Goal: Task Accomplishment & Management: Manage account settings

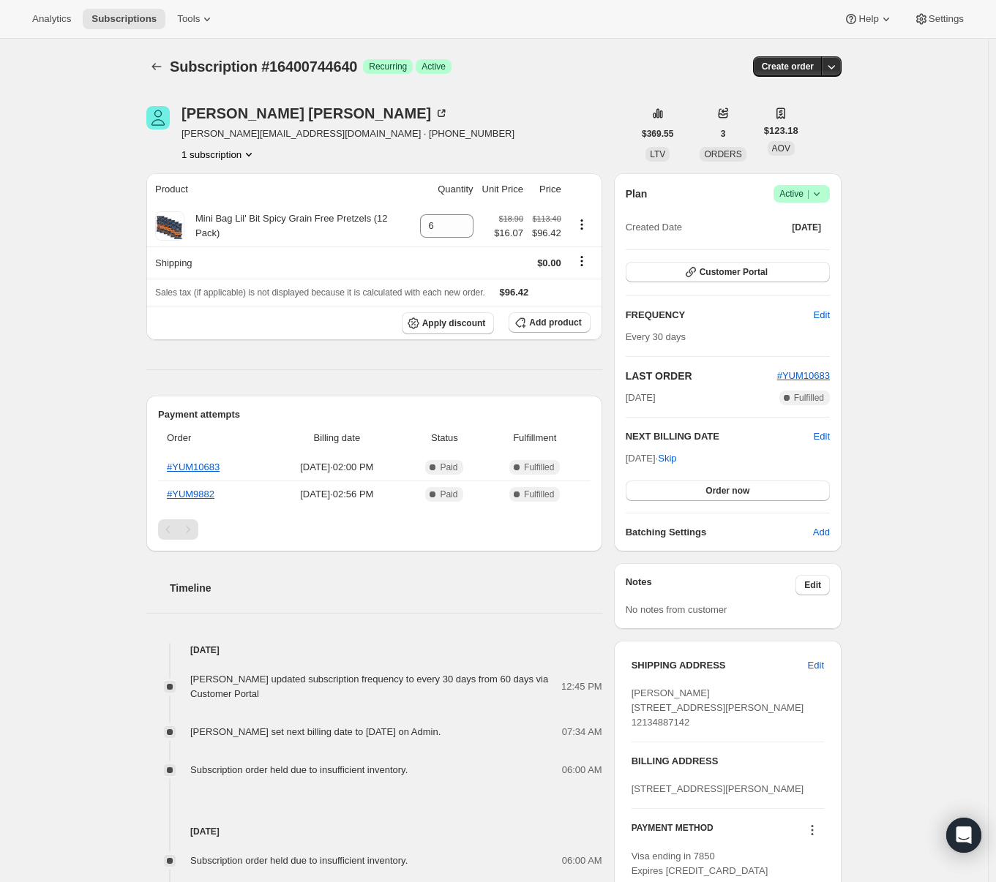
click at [250, 152] on icon "Product actions" at bounding box center [248, 154] width 15 height 15
click at [548, 107] on div "Wendy Rice-Isaacs wendy.riceisaacs@pillsburylaw.com · +12165701332 1 subscripti…" at bounding box center [389, 134] width 487 height 56
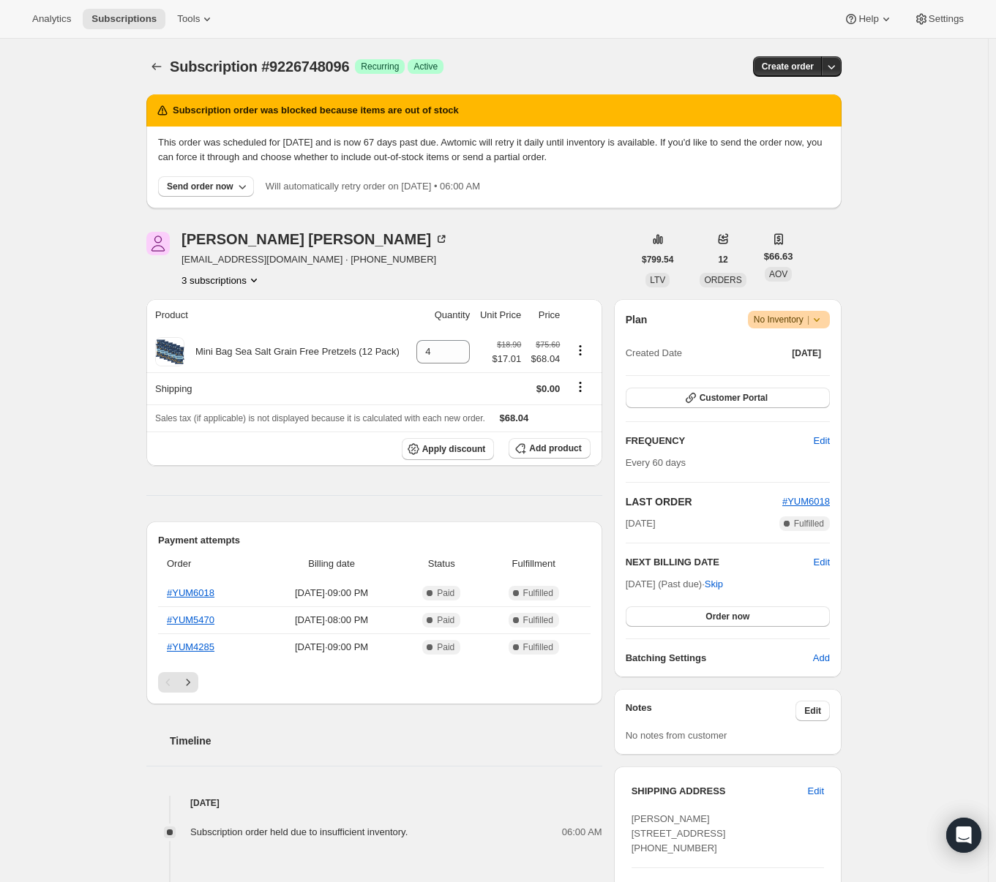
click at [232, 283] on button "3 subscriptions" at bounding box center [221, 280] width 80 height 15
click at [105, 470] on div "Subscription #9226748096. This page is ready Subscription #9226748096 Success R…" at bounding box center [494, 665] width 988 height 1253
click at [155, 67] on icon "Subscriptions" at bounding box center [156, 66] width 15 height 15
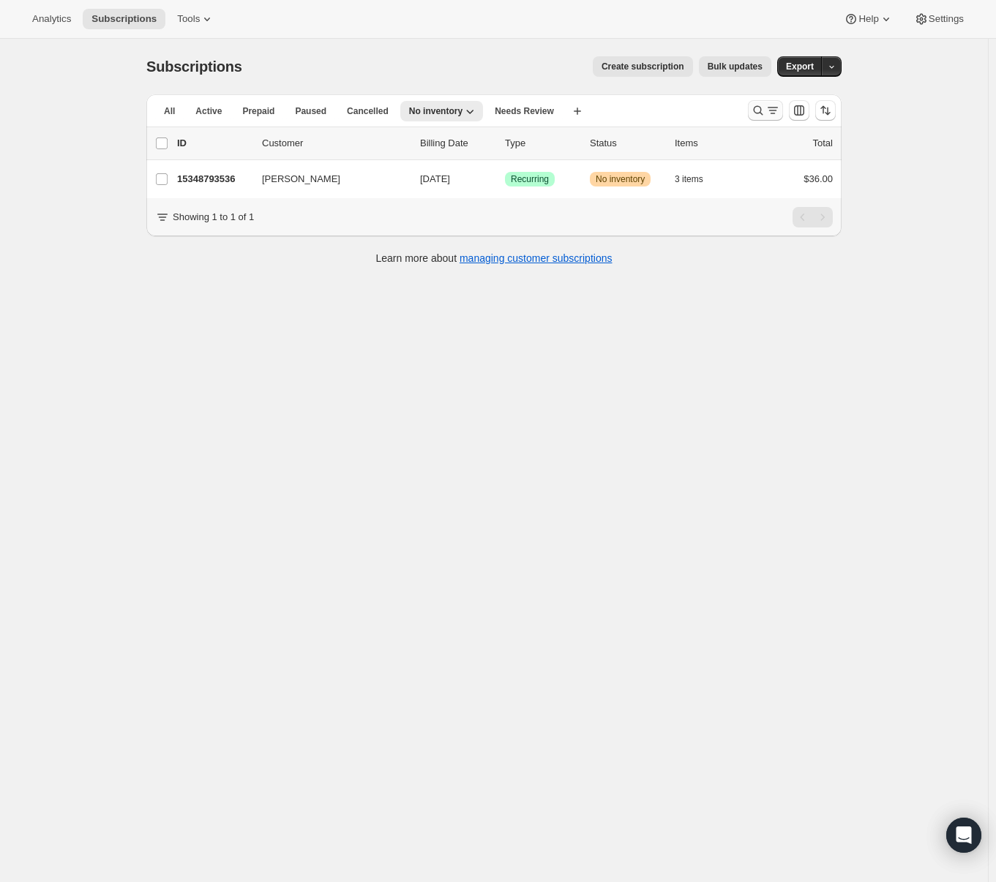
click at [765, 113] on icon "Search and filter results" at bounding box center [758, 110] width 15 height 15
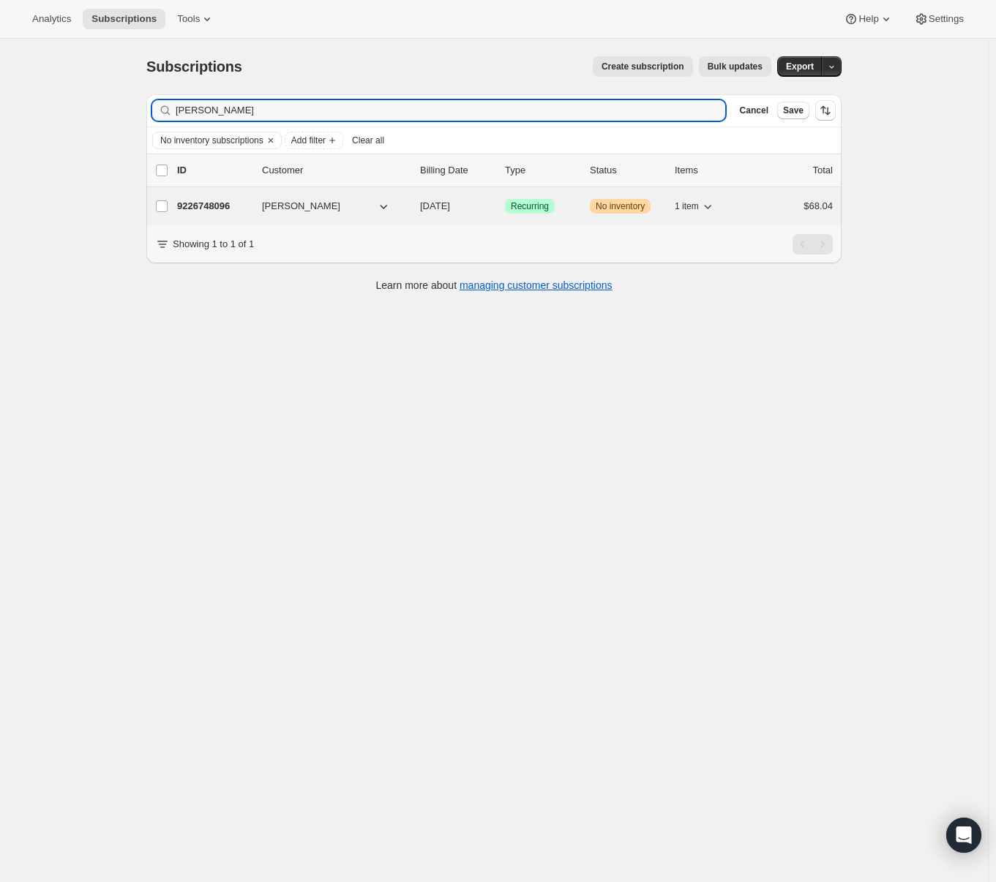
type input "[PERSON_NAME]"
click at [290, 206] on span "[PERSON_NAME]" at bounding box center [301, 206] width 78 height 15
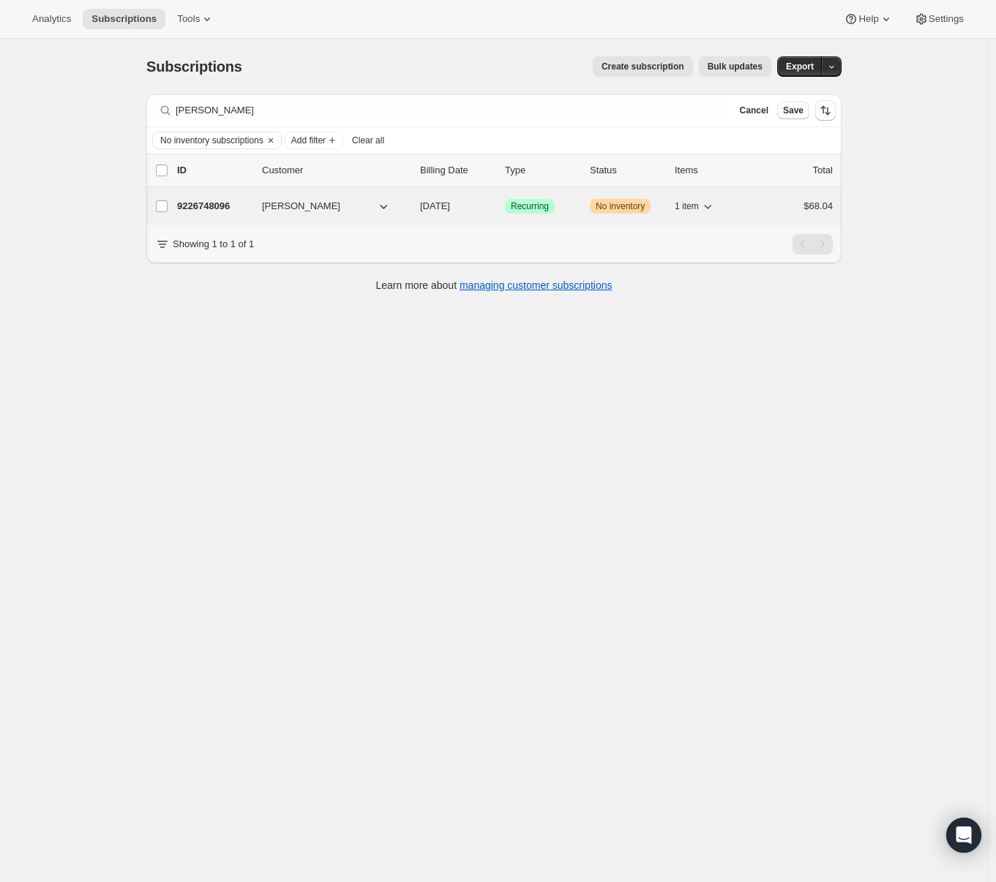
click at [220, 202] on p "9226748096" at bounding box center [213, 206] width 73 height 15
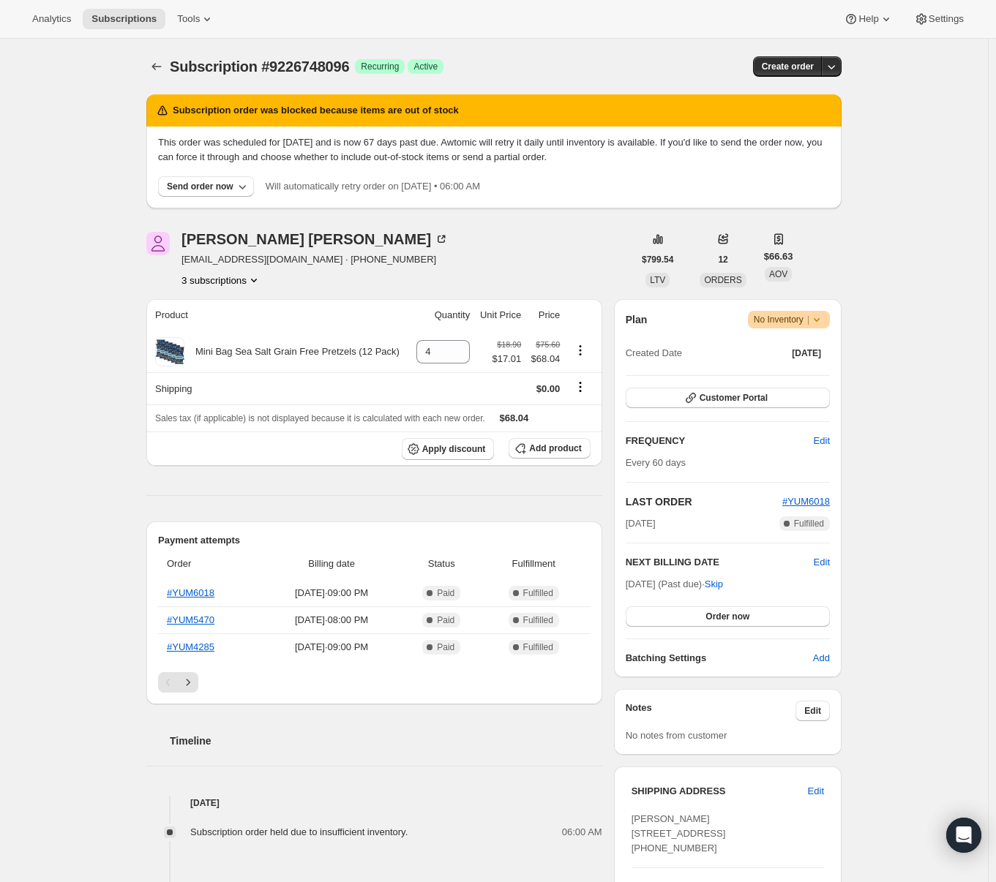
click at [248, 276] on button "3 subscriptions" at bounding box center [221, 280] width 80 height 15
click at [225, 334] on span "19132154048" at bounding box center [206, 332] width 59 height 11
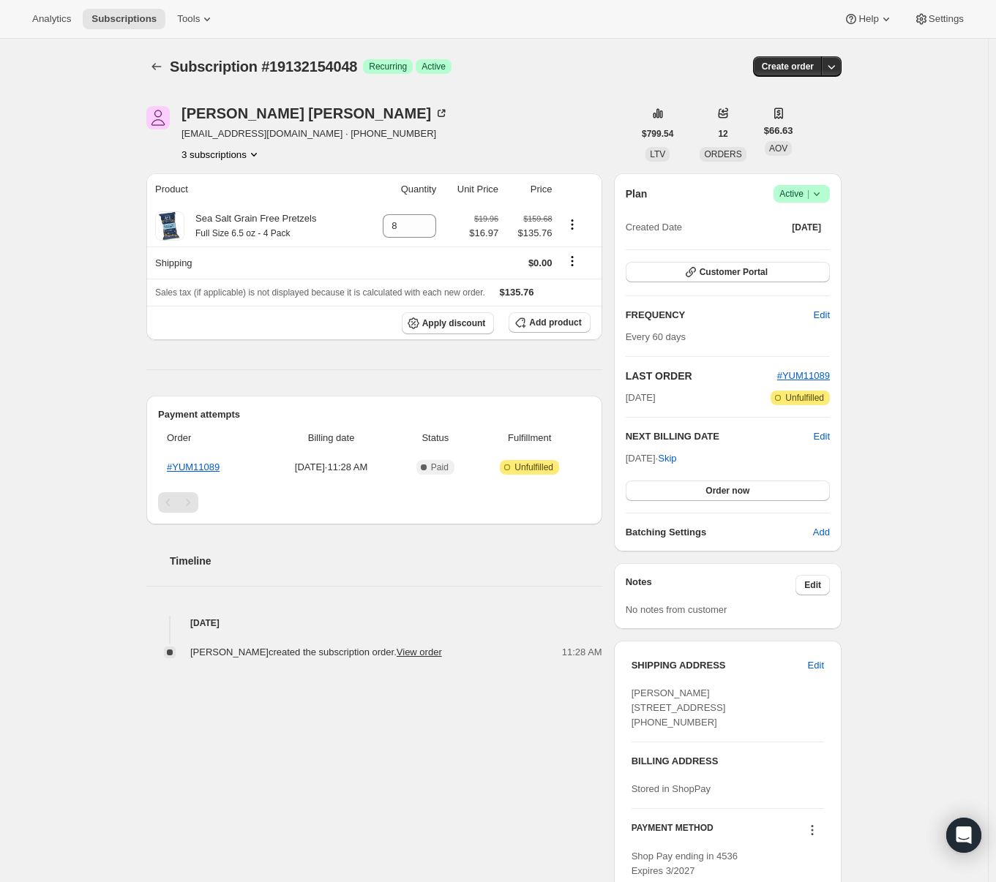
click at [241, 158] on button "3 subscriptions" at bounding box center [221, 154] width 80 height 15
click at [241, 181] on span "17302749376" at bounding box center [226, 182] width 102 height 15
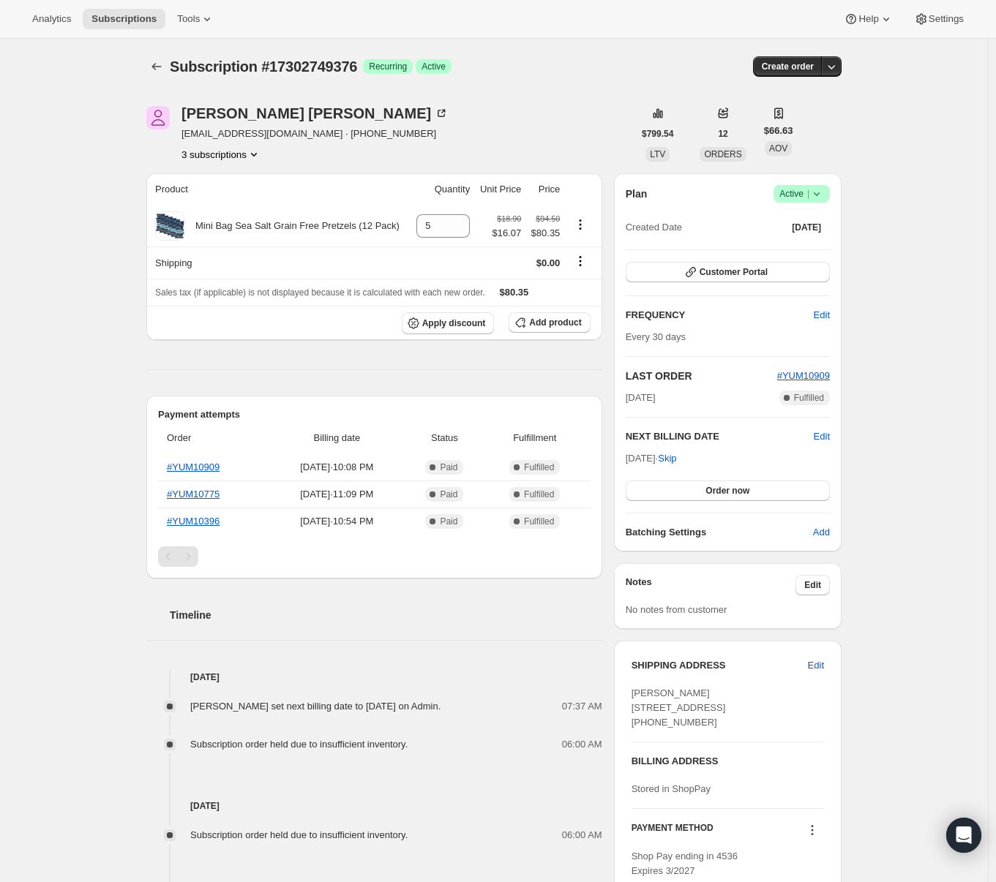
click at [246, 155] on button "3 subscriptions" at bounding box center [221, 154] width 80 height 15
click at [224, 225] on span "9226748096" at bounding box center [226, 232] width 102 height 15
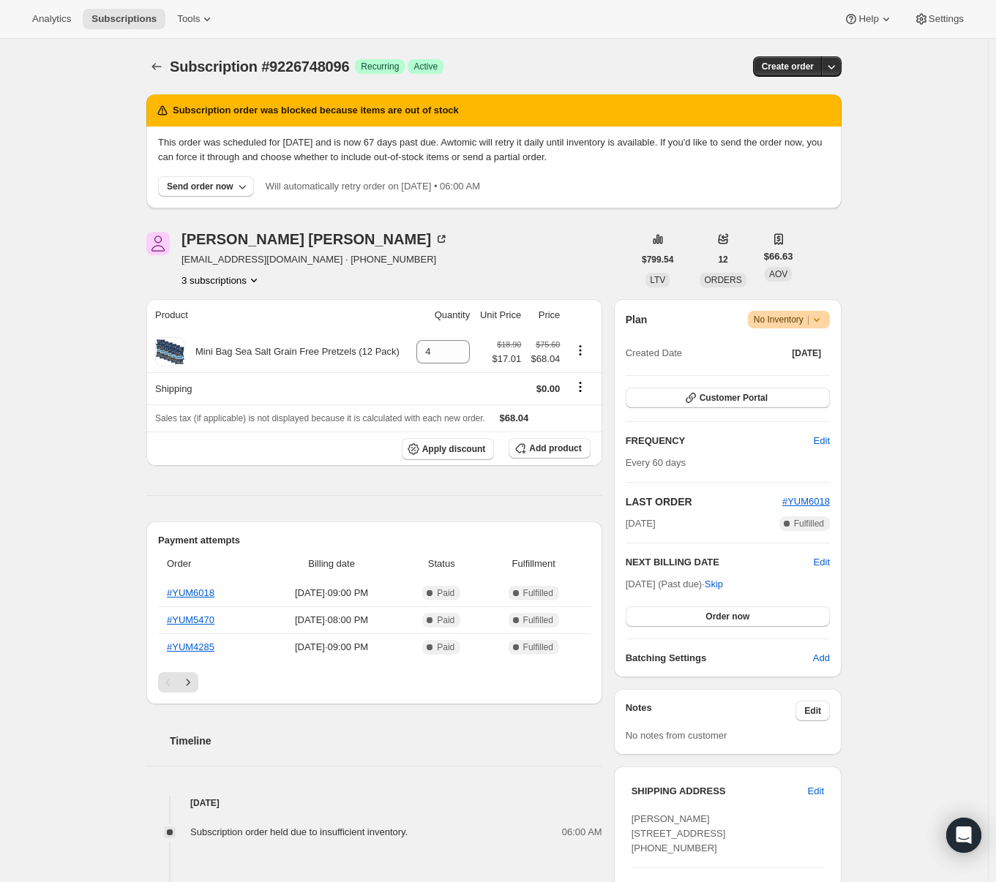
click at [239, 283] on button "3 subscriptions" at bounding box center [221, 280] width 80 height 15
click at [233, 327] on span "19132154048" at bounding box center [206, 332] width 59 height 11
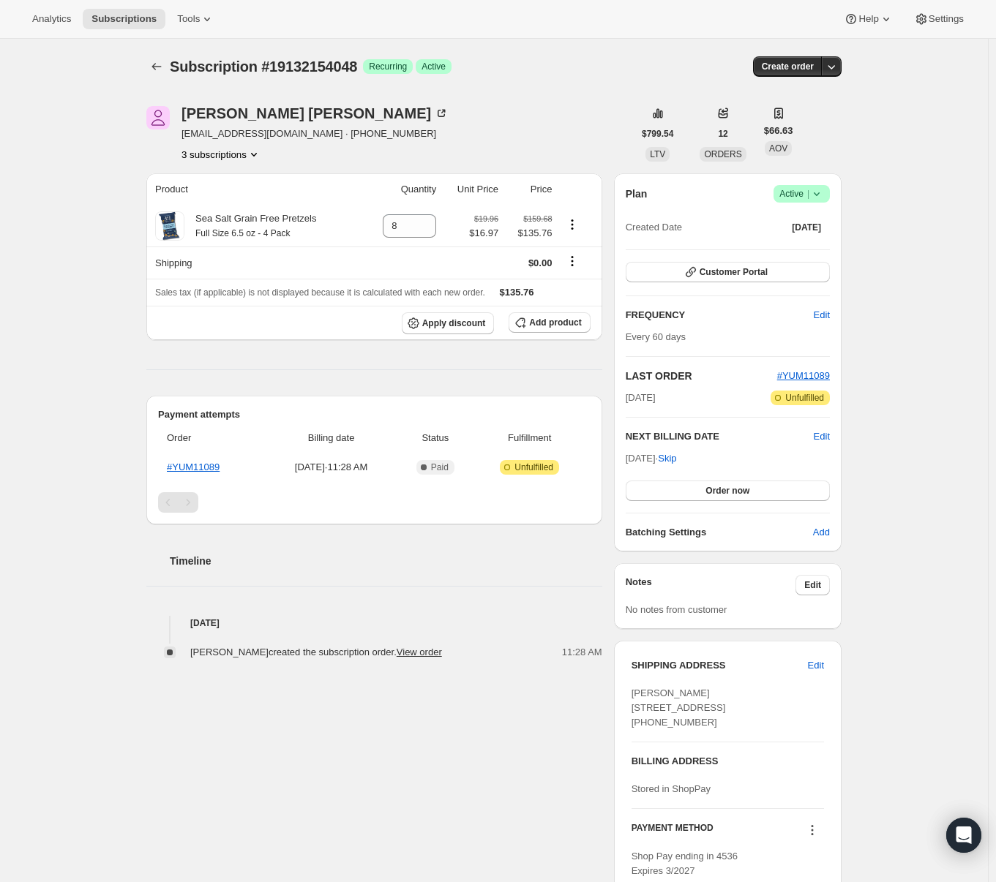
click at [233, 155] on button "3 subscriptions" at bounding box center [221, 154] width 80 height 15
click at [230, 179] on span "17302749376" at bounding box center [204, 181] width 59 height 11
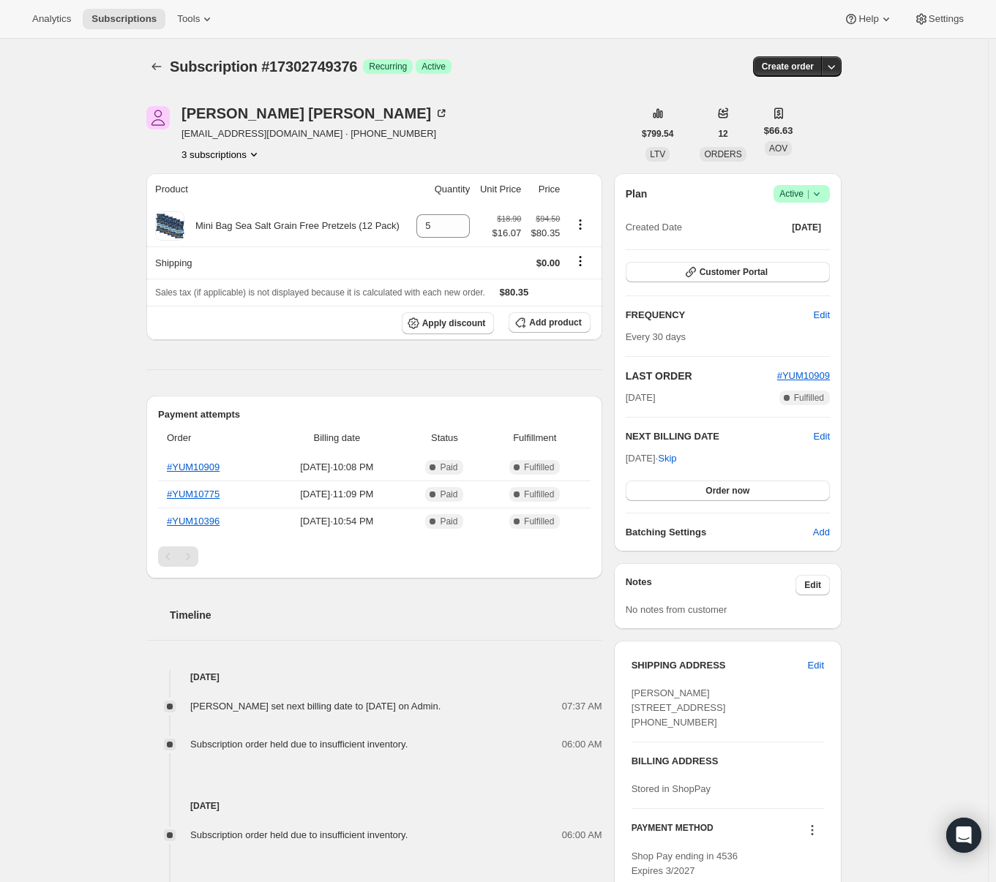
click at [220, 150] on button "3 subscriptions" at bounding box center [221, 154] width 80 height 15
click at [239, 209] on span "19132154048" at bounding box center [226, 207] width 102 height 15
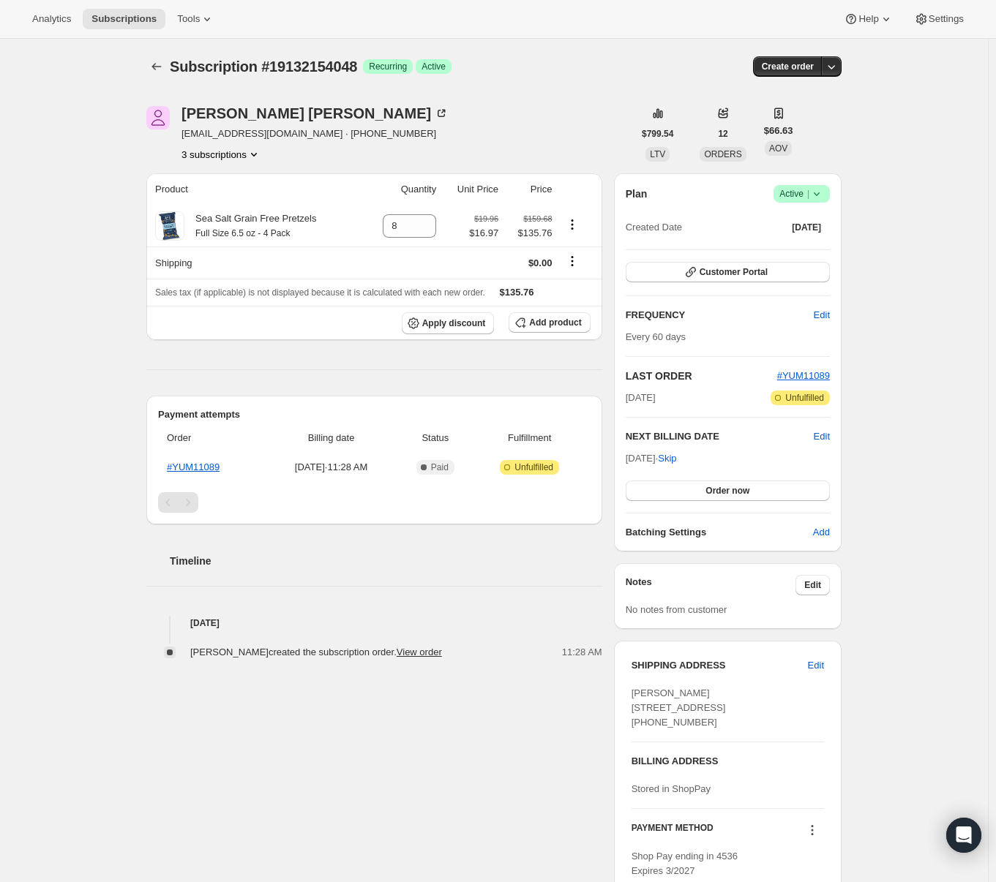
click at [201, 151] on button "3 subscriptions" at bounding box center [221, 154] width 80 height 15
click at [209, 230] on span "9226748096" at bounding box center [201, 231] width 53 height 11
